Goal: Information Seeking & Learning: Learn about a topic

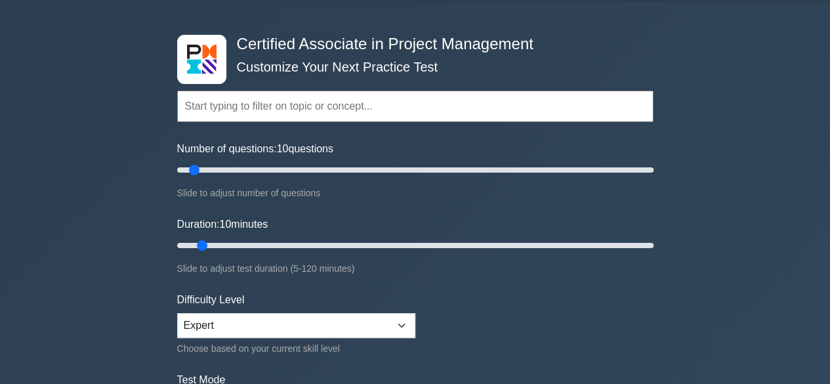
scroll to position [131, 0]
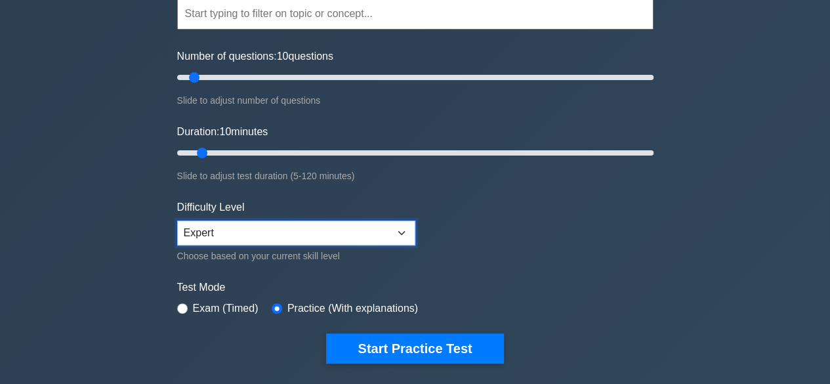
click at [269, 221] on select "Beginner Intermediate Expert" at bounding box center [296, 233] width 238 height 25
click at [542, 272] on form "Topics Project Scope Management Project Time Management Project Cost Management…" at bounding box center [415, 161] width 476 height 406
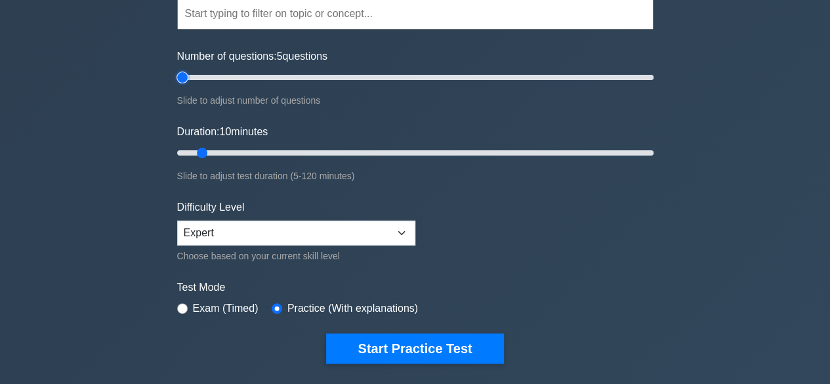
drag, startPoint x: 190, startPoint y: 78, endPoint x: 182, endPoint y: 78, distance: 8.5
type input "5"
click at [182, 78] on input "Number of questions: 5 questions" at bounding box center [415, 78] width 476 height 16
drag, startPoint x: 201, startPoint y: 150, endPoint x: 165, endPoint y: 163, distance: 37.8
type input "5"
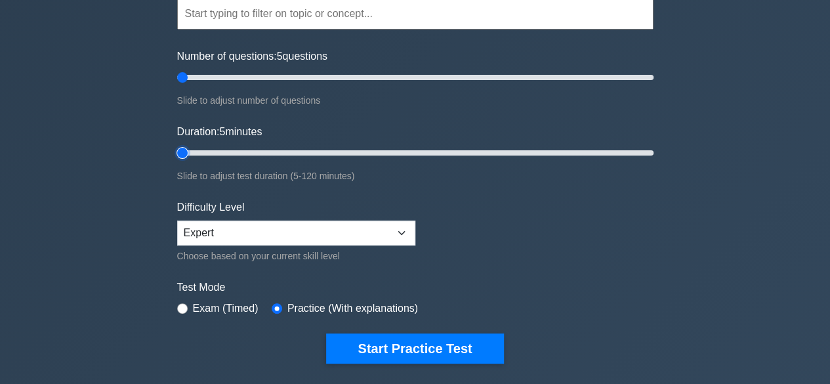
click at [177, 161] on input "Duration: 5 minutes" at bounding box center [415, 153] width 476 height 16
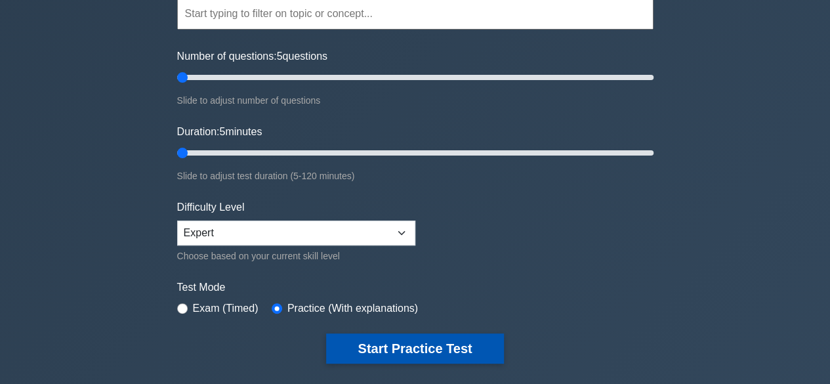
click at [413, 346] on button "Start Practice Test" at bounding box center [414, 348] width 177 height 30
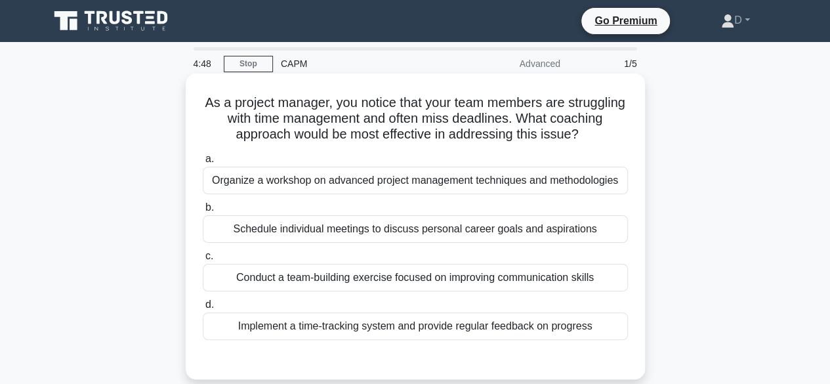
click at [349, 180] on div "Organize a workshop on advanced project management techniques and methodologies" at bounding box center [415, 181] width 425 height 28
click at [203, 163] on input "a. Organize a workshop on advanced project management techniques and methodolog…" at bounding box center [203, 159] width 0 height 9
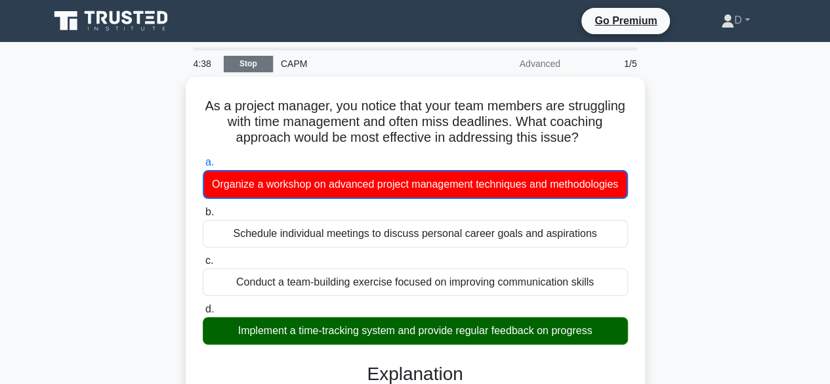
click at [247, 62] on link "Stop" at bounding box center [248, 64] width 49 height 16
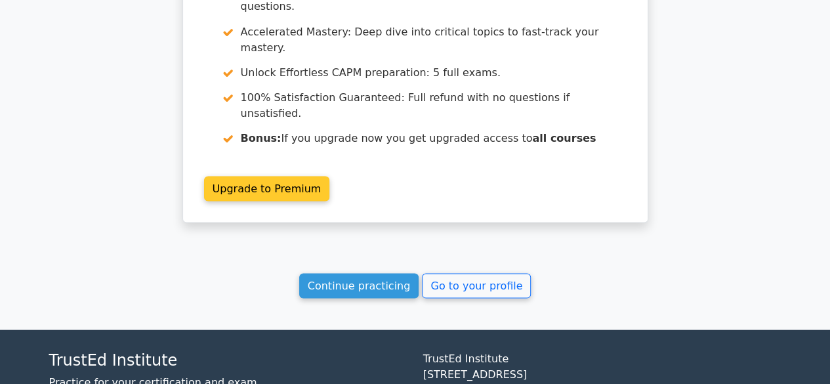
scroll to position [1225, 0]
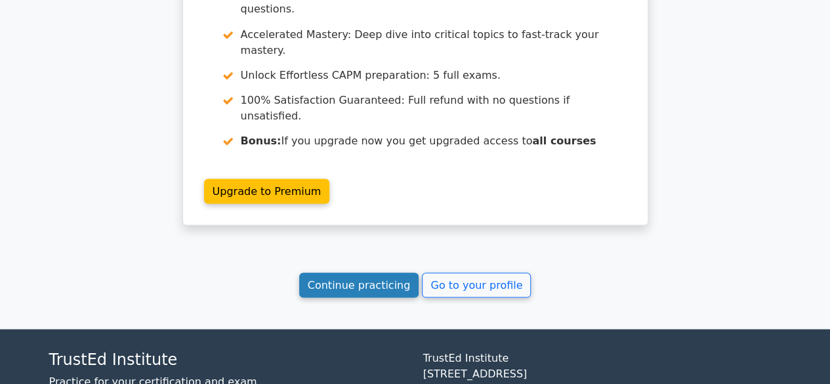
click at [390, 272] on link "Continue practicing" at bounding box center [359, 284] width 120 height 25
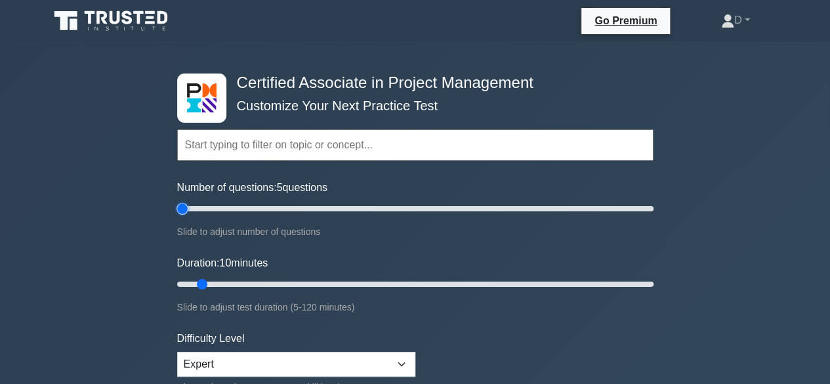
drag, startPoint x: 191, startPoint y: 206, endPoint x: 179, endPoint y: 230, distance: 27.3
type input "5"
click at [177, 217] on input "Number of questions: 5 questions" at bounding box center [415, 209] width 476 height 16
drag, startPoint x: 201, startPoint y: 281, endPoint x: 173, endPoint y: 280, distance: 27.6
type input "5"
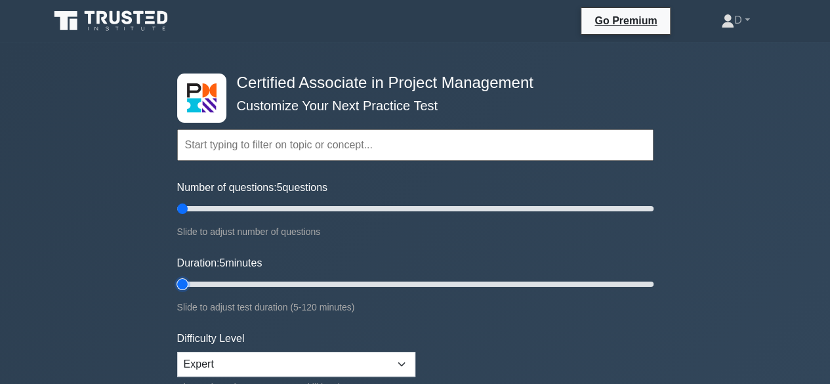
click at [177, 280] on input "Duration: 5 minutes" at bounding box center [415, 284] width 476 height 16
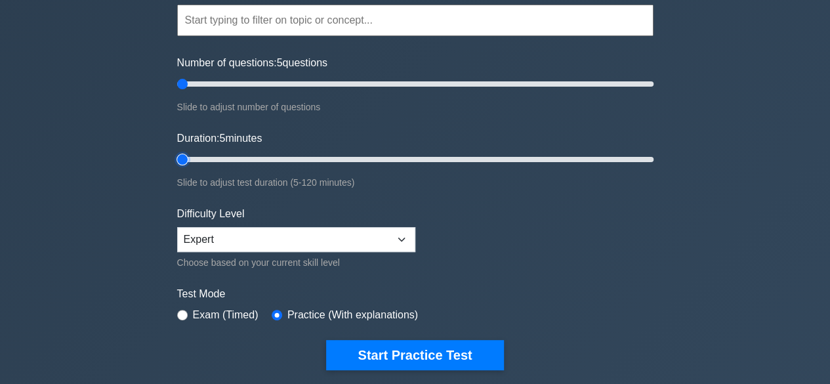
scroll to position [263, 0]
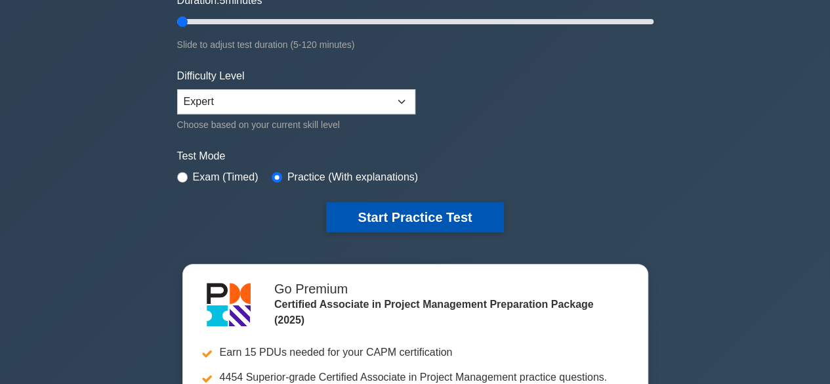
click at [394, 215] on button "Start Practice Test" at bounding box center [414, 217] width 177 height 30
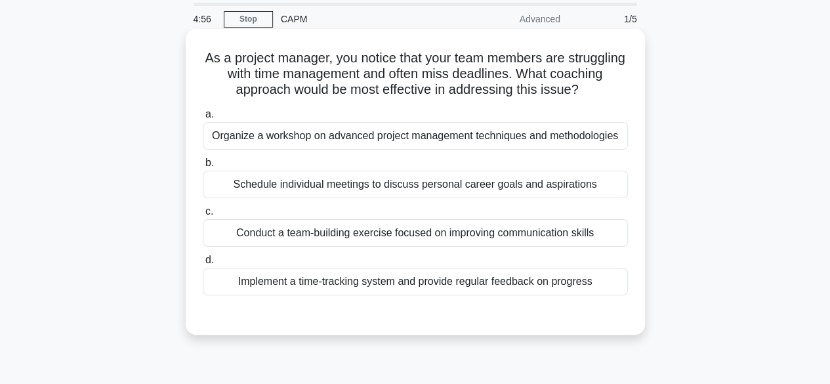
scroll to position [66, 0]
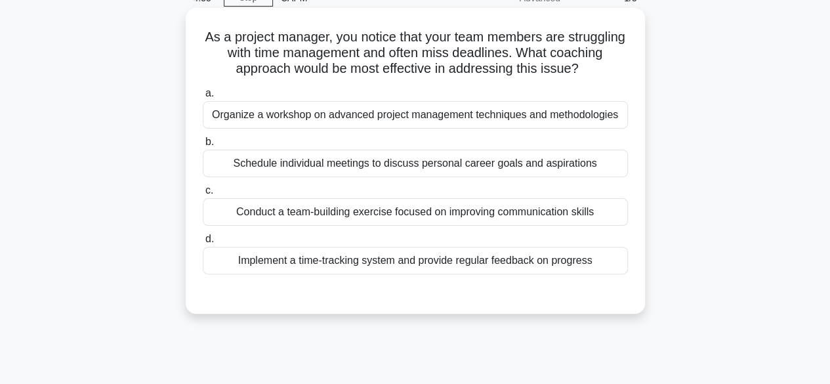
click at [361, 263] on div "Implement a time-tracking system and provide regular feedback on progress" at bounding box center [415, 261] width 425 height 28
click at [203, 243] on input "d. Implement a time-tracking system and provide regular feedback on progress" at bounding box center [203, 239] width 0 height 9
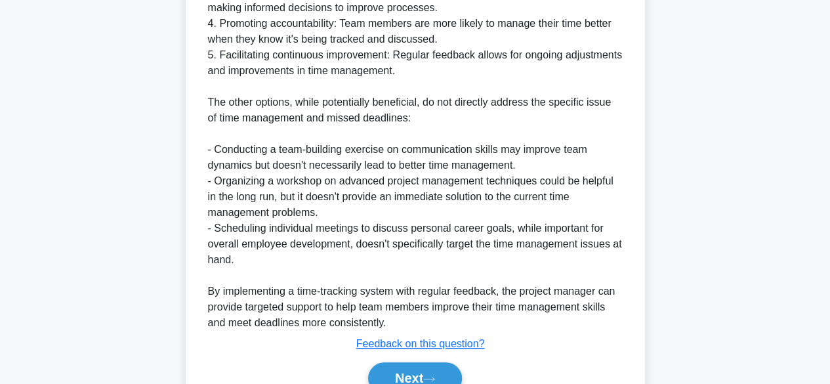
scroll to position [597, 0]
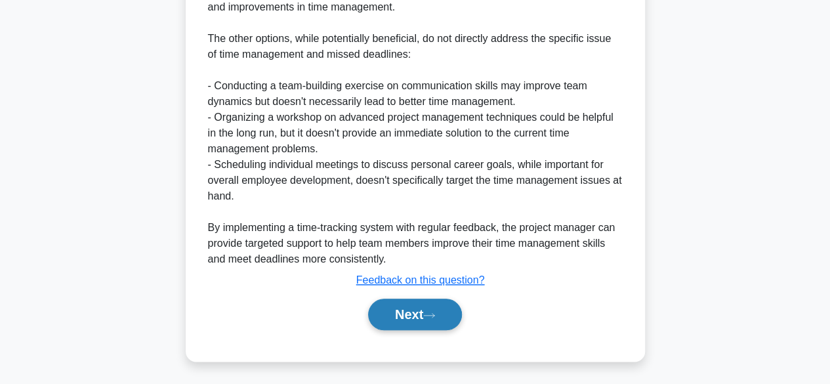
click at [396, 308] on button "Next" at bounding box center [415, 315] width 94 height 32
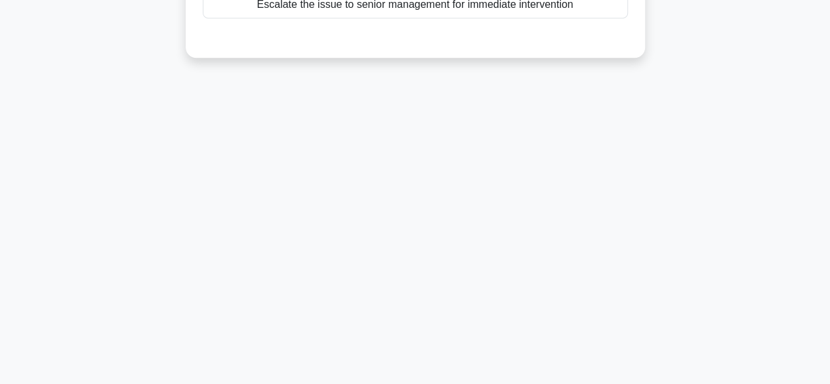
scroll to position [0, 0]
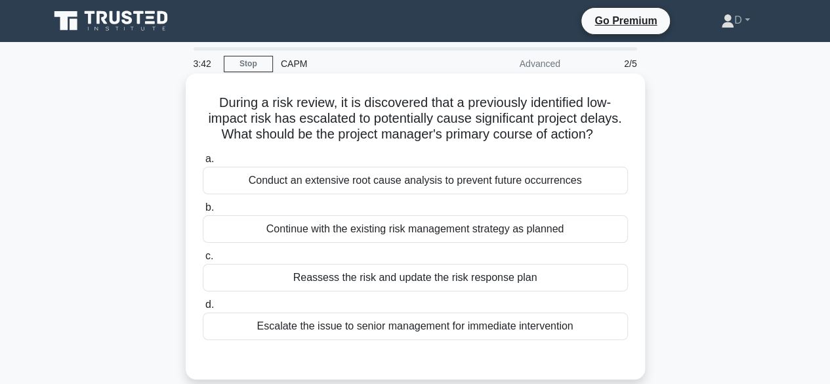
click at [376, 277] on div "Reassess the risk and update the risk response plan" at bounding box center [415, 278] width 425 height 28
click at [203, 261] on input "c. Reassess the risk and update the risk response plan" at bounding box center [203, 256] width 0 height 9
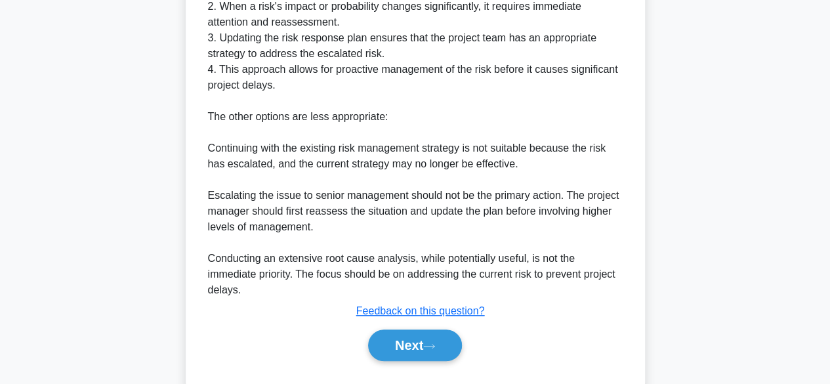
scroll to position [459, 0]
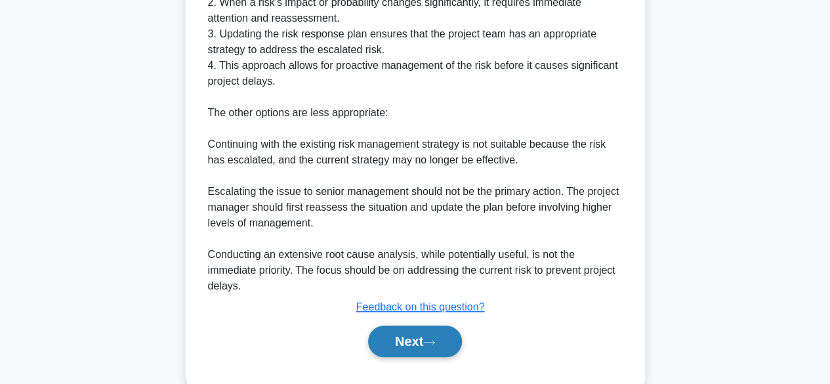
click at [411, 339] on button "Next" at bounding box center [415, 342] width 94 height 32
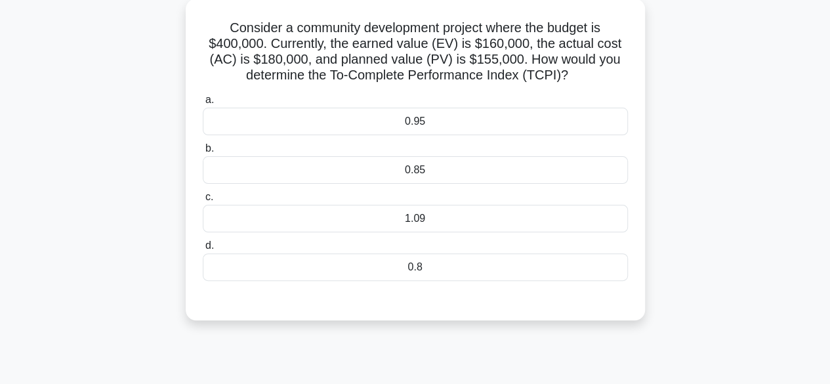
scroll to position [0, 0]
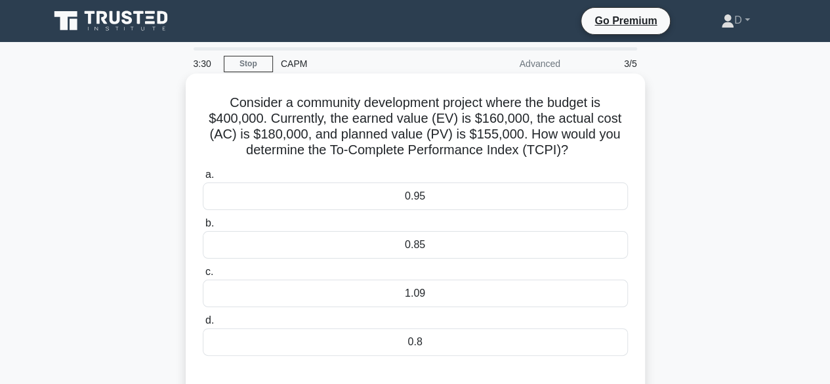
drag, startPoint x: 524, startPoint y: 138, endPoint x: 601, endPoint y: 157, distance: 79.7
click at [601, 157] on h5 "Consider a community development project where the budget is $400,000. Currentl…" at bounding box center [415, 127] width 428 height 64
click at [440, 337] on div "0.8" at bounding box center [415, 342] width 425 height 28
click at [203, 325] on input "d. 0.8" at bounding box center [203, 320] width 0 height 9
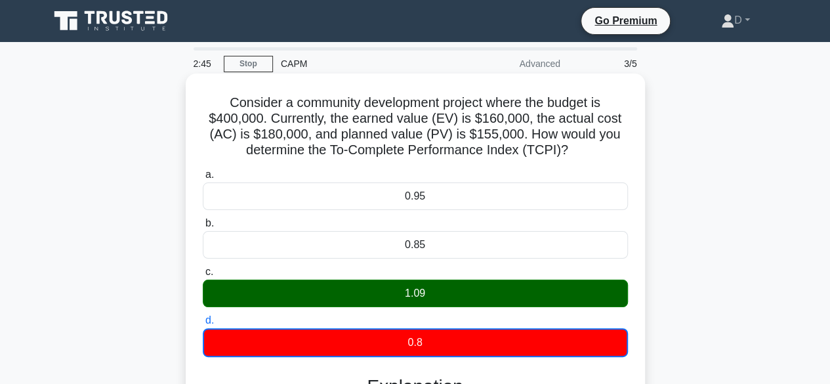
drag, startPoint x: 224, startPoint y: 104, endPoint x: 516, endPoint y: 345, distance: 377.6
copy div "Consider a community development project where the budget is $400,000. Currentl…"
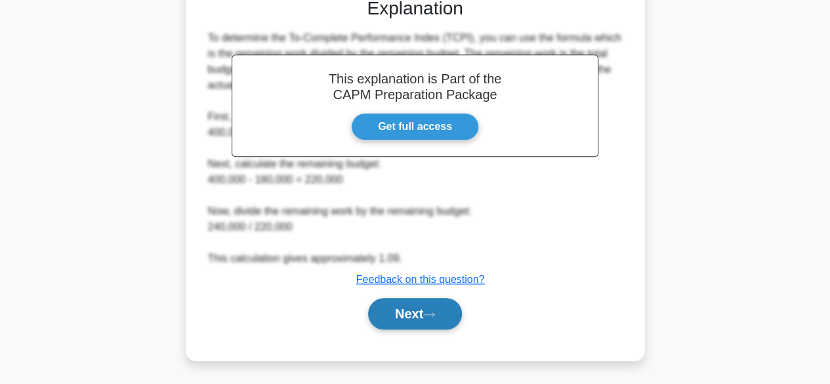
click at [415, 305] on button "Next" at bounding box center [415, 314] width 94 height 32
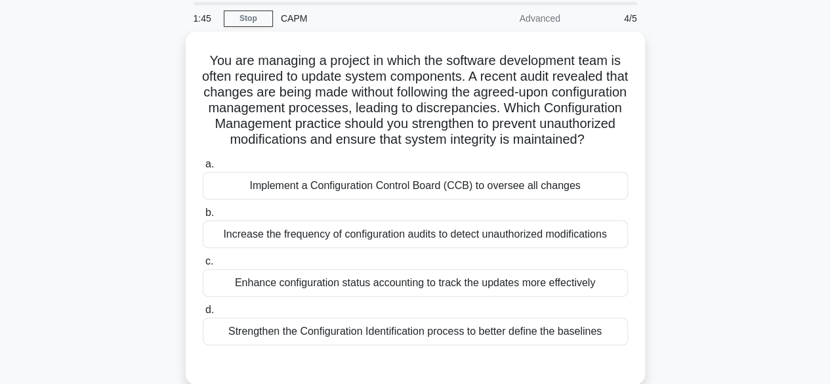
scroll to position [66, 0]
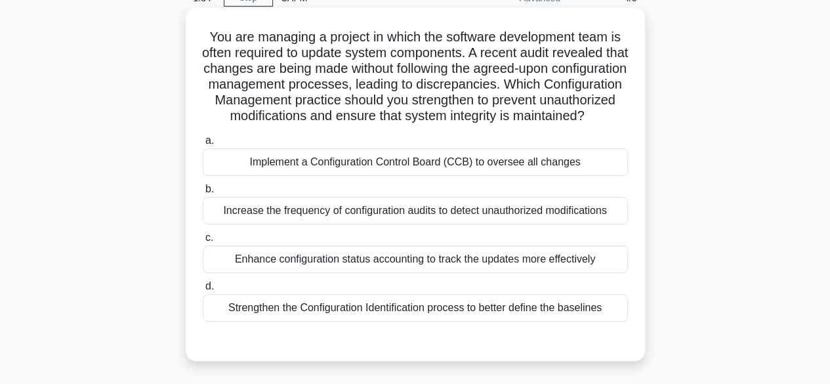
drag, startPoint x: 400, startPoint y: 68, endPoint x: 585, endPoint y: 132, distance: 196.6
click at [585, 125] on h5 "You are managing a project in which the software development team is often requ…" at bounding box center [415, 77] width 428 height 96
click at [492, 340] on div at bounding box center [415, 334] width 425 height 11
click at [384, 176] on div "Implement a Configuration Control Board (CCB) to oversee all changes" at bounding box center [415, 162] width 425 height 28
click at [203, 145] on input "a. Implement a Configuration Control Board (CCB) to oversee all changes" at bounding box center [203, 141] width 0 height 9
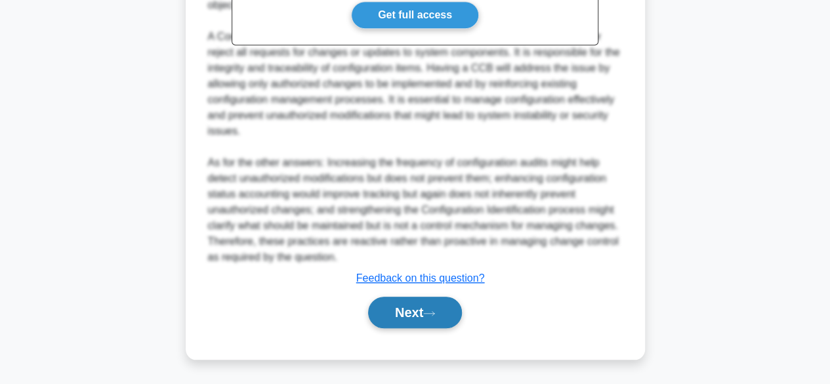
click at [435, 310] on button "Next" at bounding box center [415, 313] width 94 height 32
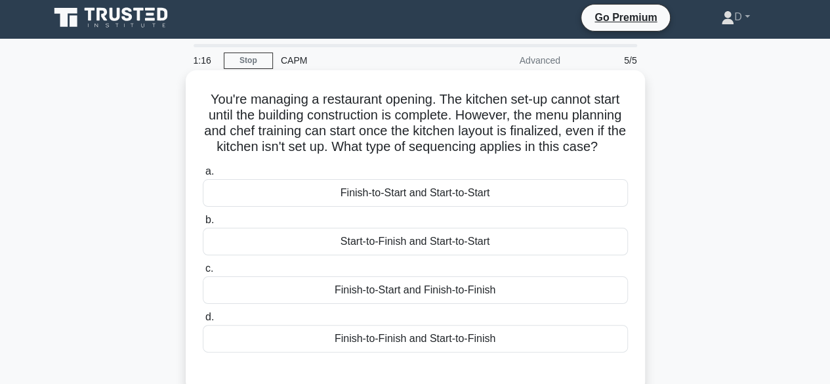
scroll to position [0, 0]
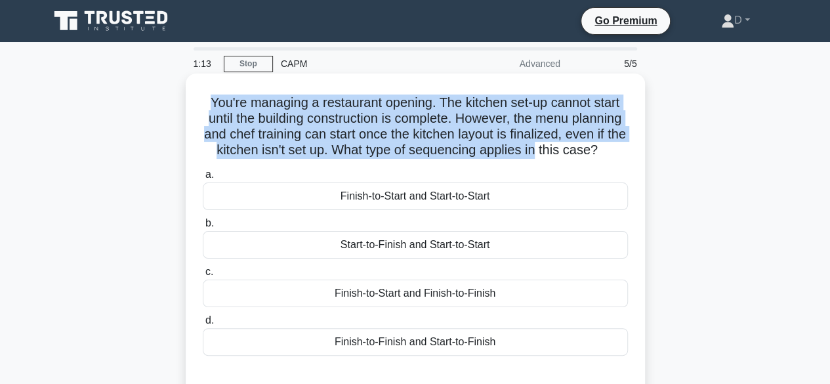
drag, startPoint x: 205, startPoint y: 103, endPoint x: 597, endPoint y: 153, distance: 395.6
click at [597, 153] on h5 "You're managing a restaurant opening. The kitchen set-up cannot start until the…" at bounding box center [415, 127] width 428 height 64
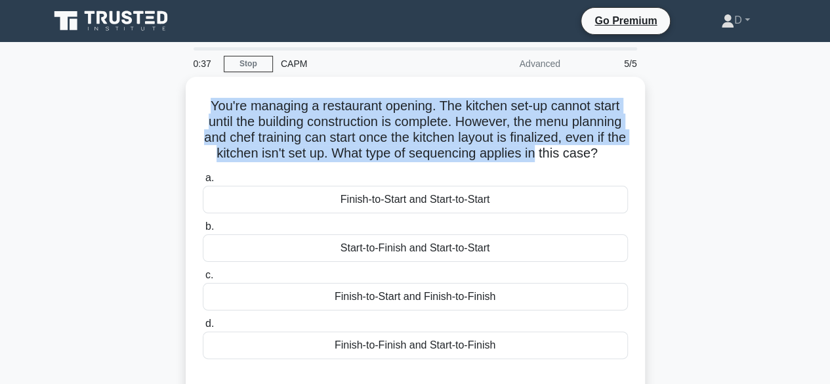
scroll to position [66, 0]
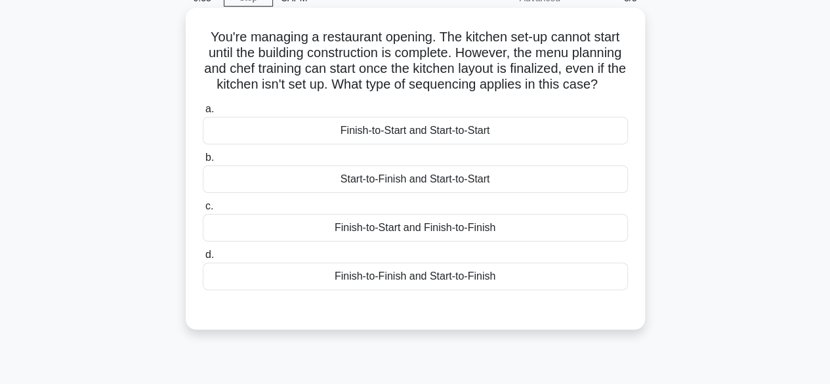
click at [555, 193] on div "Start-to-Finish and Start-to-Start" at bounding box center [415, 179] width 425 height 28
click at [203, 162] on input "b. Start-to-Finish and Start-to-Start" at bounding box center [203, 158] width 0 height 9
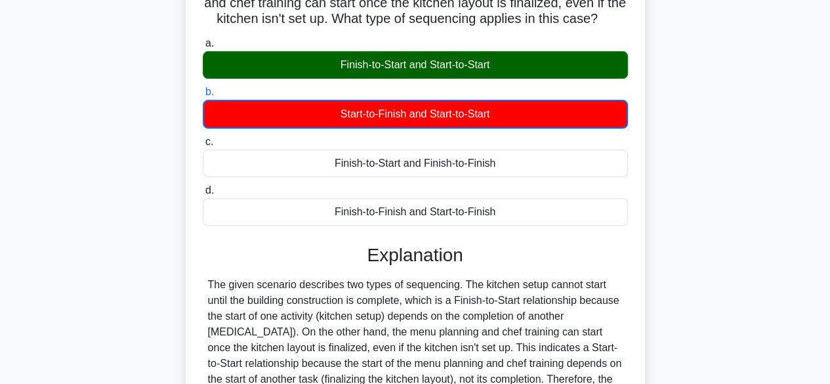
scroll to position [325, 0]
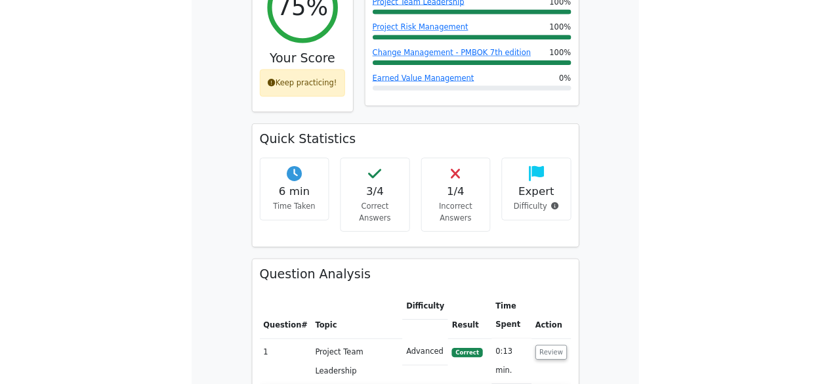
scroll to position [591, 0]
